Goal: Task Accomplishment & Management: Use online tool/utility

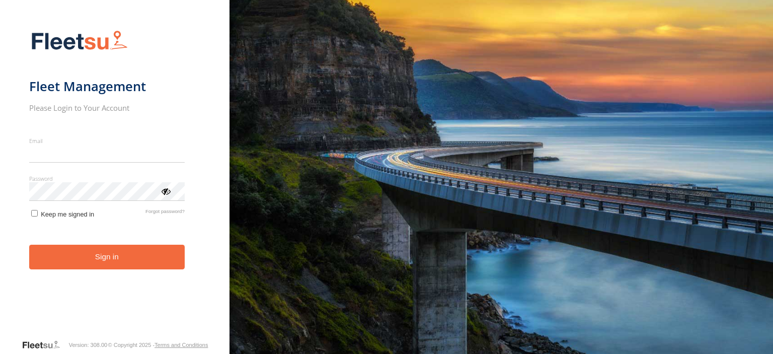
type input "**********"
click at [107, 273] on form "**********" at bounding box center [115, 181] width 172 height 314
click at [111, 259] on button "Sign in" at bounding box center [106, 256] width 155 height 25
